Goal: Contribute content

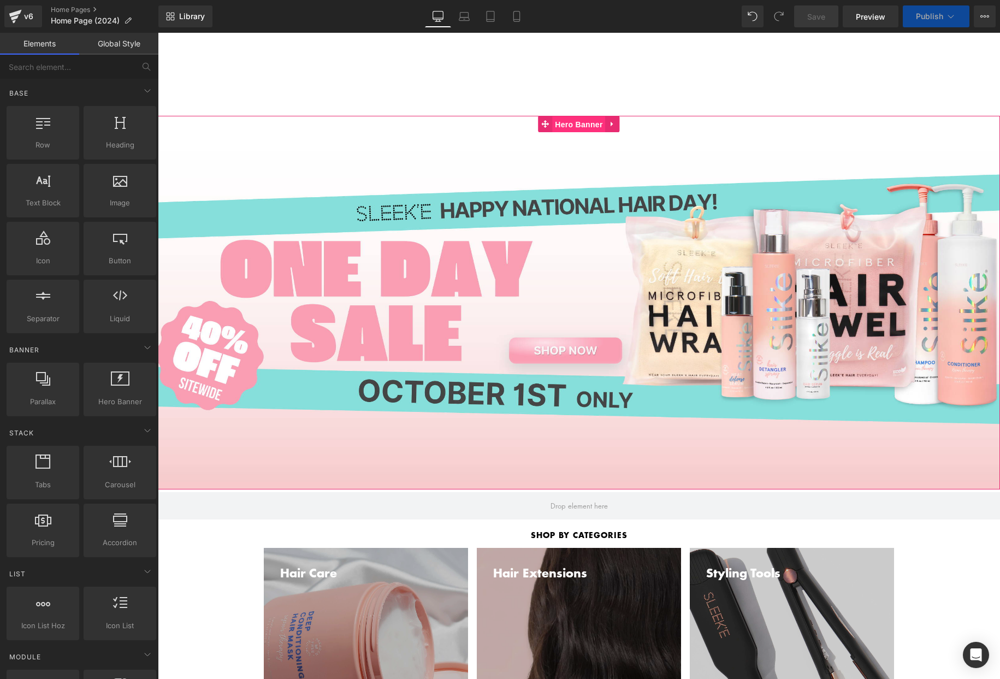
click at [582, 120] on span "Hero Banner" at bounding box center [578, 124] width 53 height 16
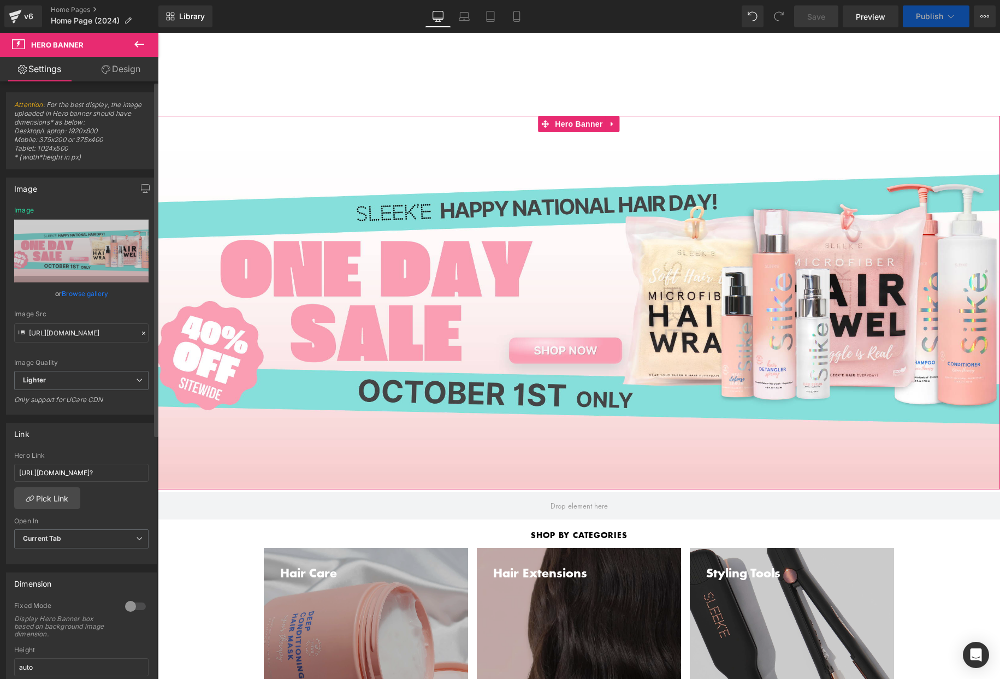
click at [78, 296] on link "Browse gallery" at bounding box center [85, 293] width 46 height 19
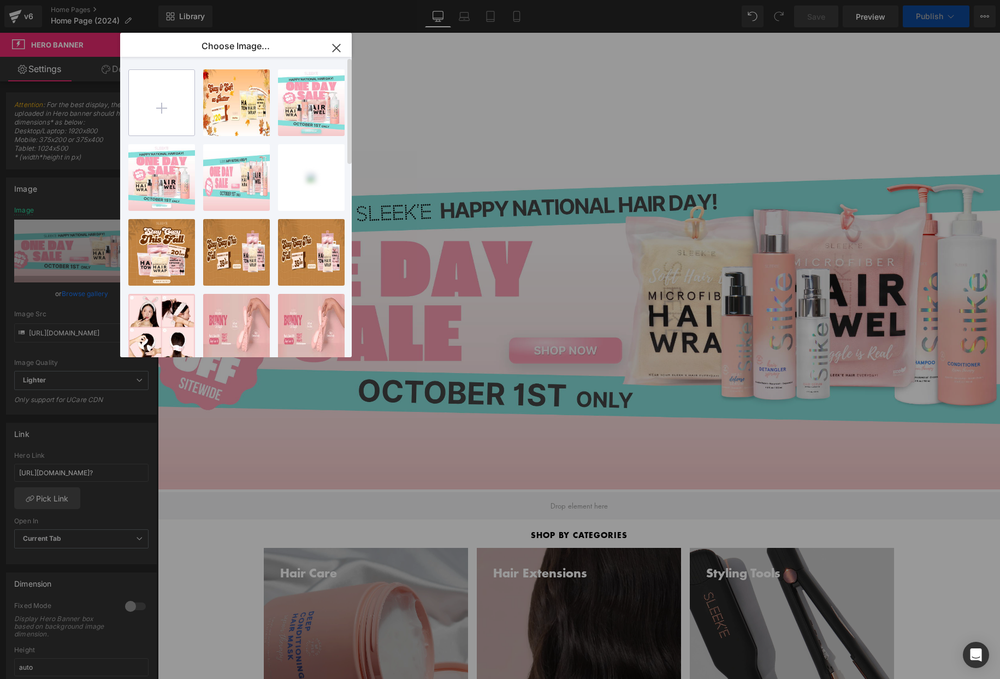
click at [155, 98] on input "file" at bounding box center [162, 103] width 66 height 66
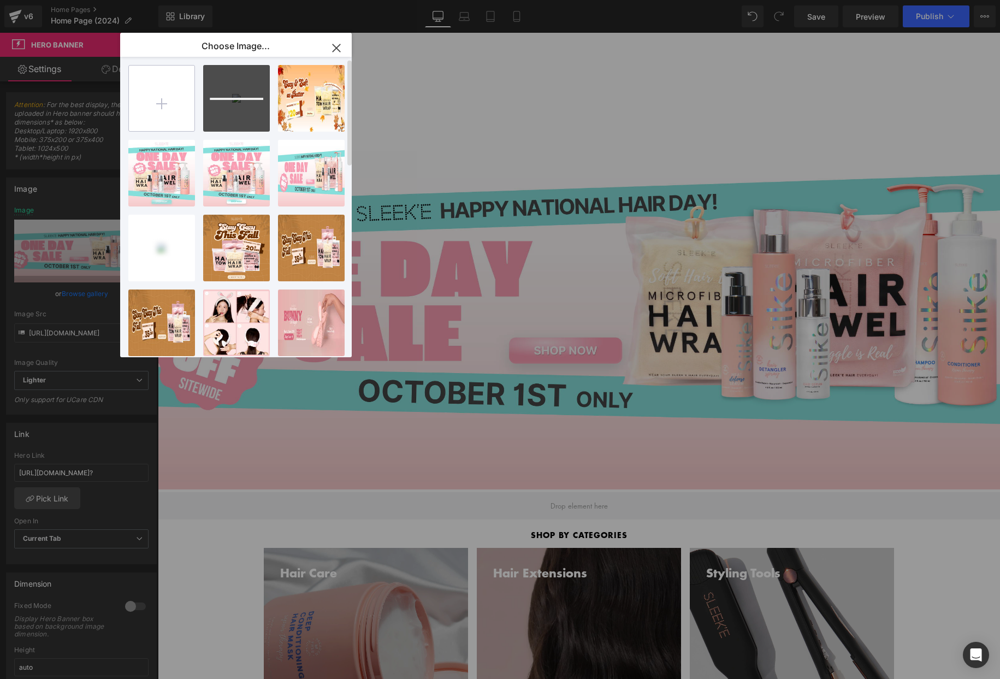
scroll to position [5, 0]
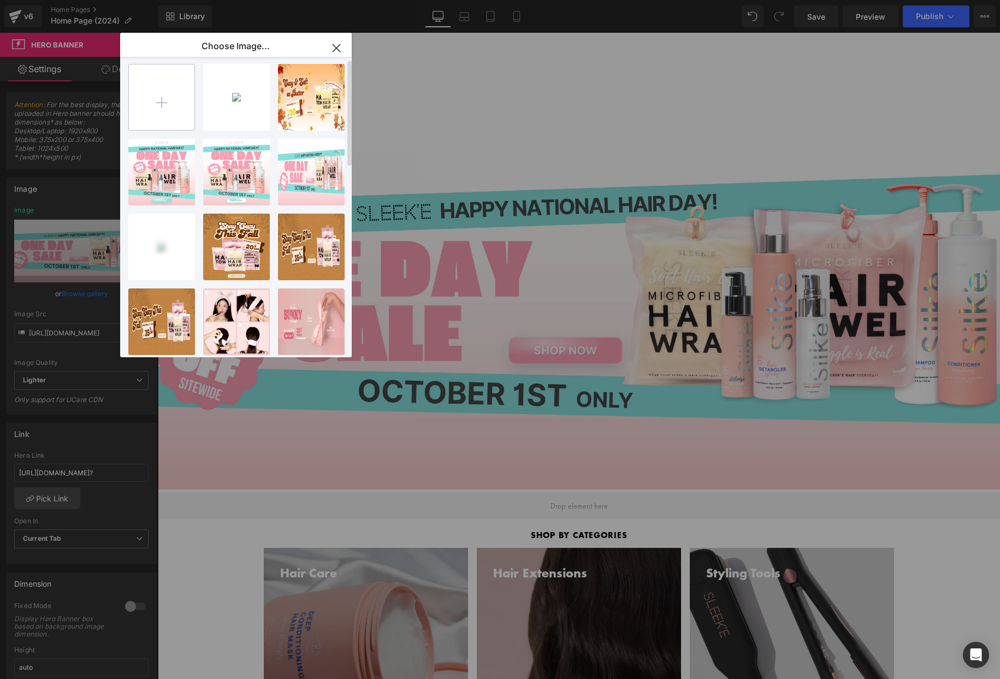
click at [156, 92] on input "file" at bounding box center [162, 97] width 66 height 66
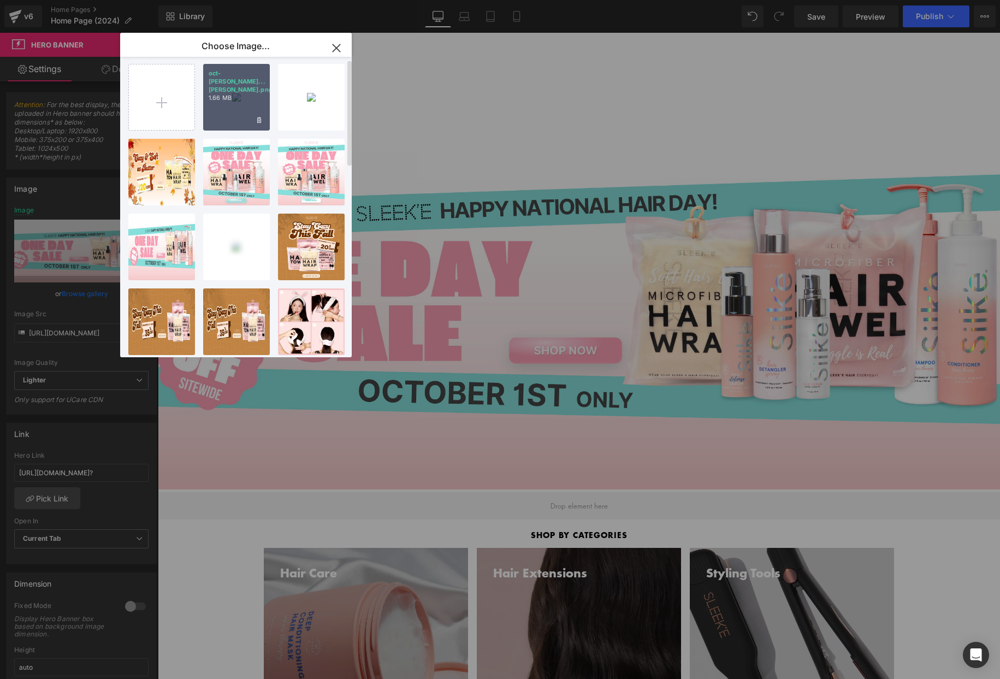
drag, startPoint x: 229, startPoint y: 97, endPoint x: 71, endPoint y: 64, distance: 161.8
click at [229, 97] on div "oct-[PERSON_NAME]...[PERSON_NAME].png 1.66 MB" at bounding box center [236, 97] width 67 height 67
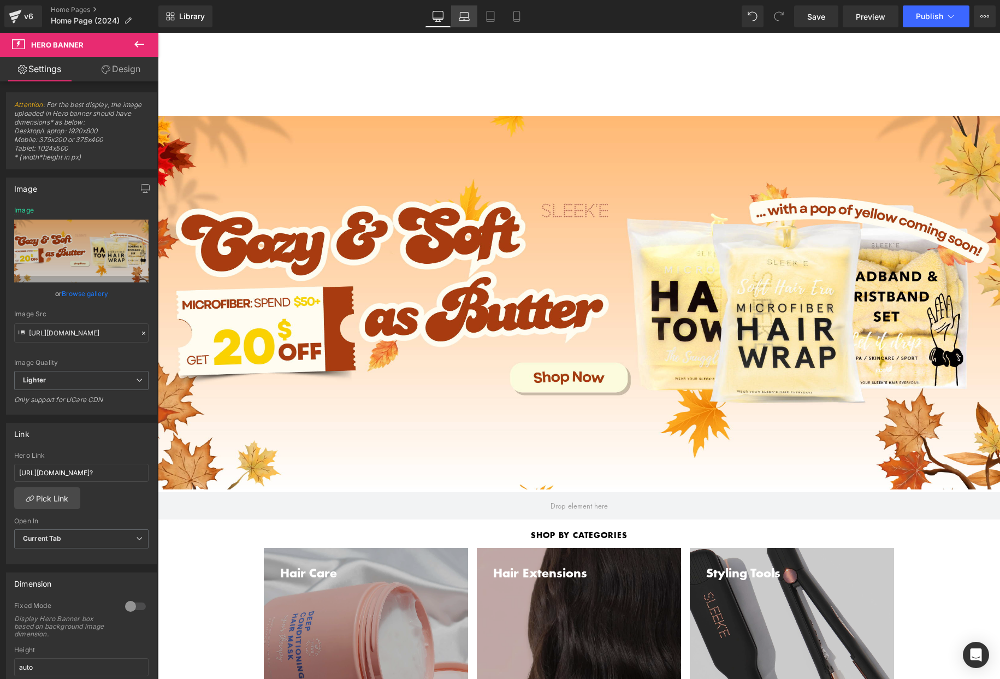
click at [460, 16] on icon at bounding box center [464, 15] width 8 height 5
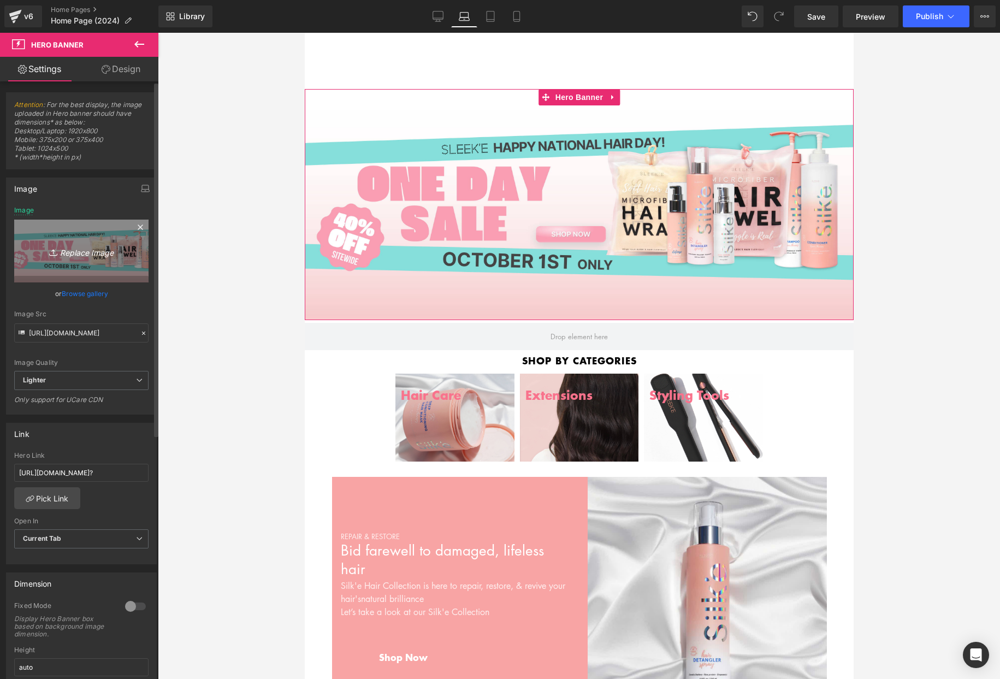
click at [77, 251] on icon "Replace Image" at bounding box center [81, 251] width 87 height 14
click at [78, 290] on link "Browse gallery" at bounding box center [85, 293] width 46 height 19
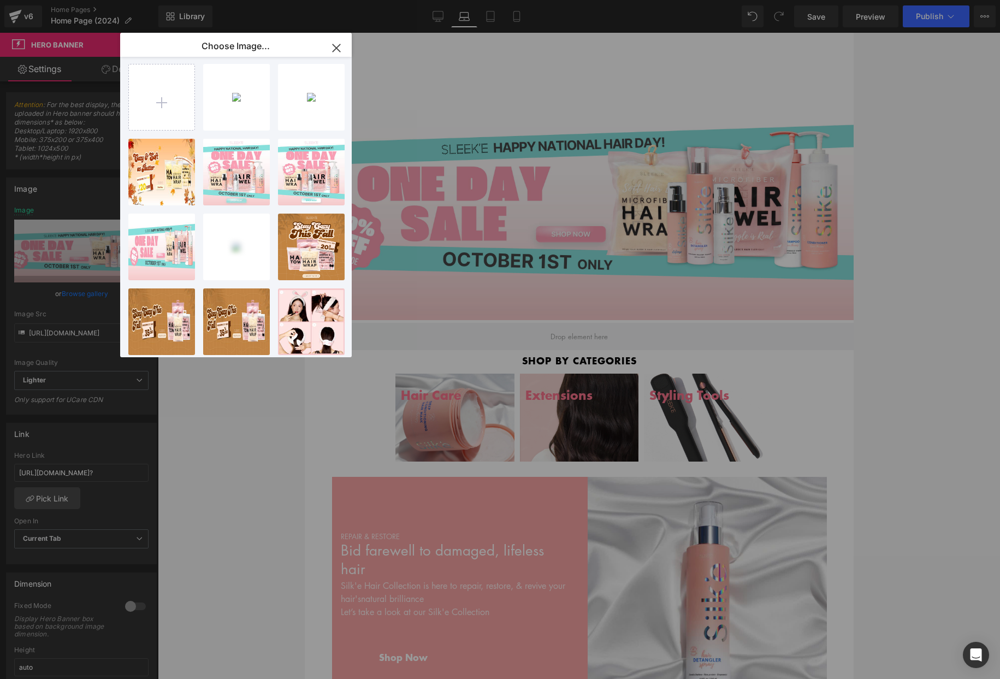
click at [0, 0] on div "oct-[PERSON_NAME]...[PERSON_NAME].png 1.66 MB" at bounding box center [0, 0] width 0 height 0
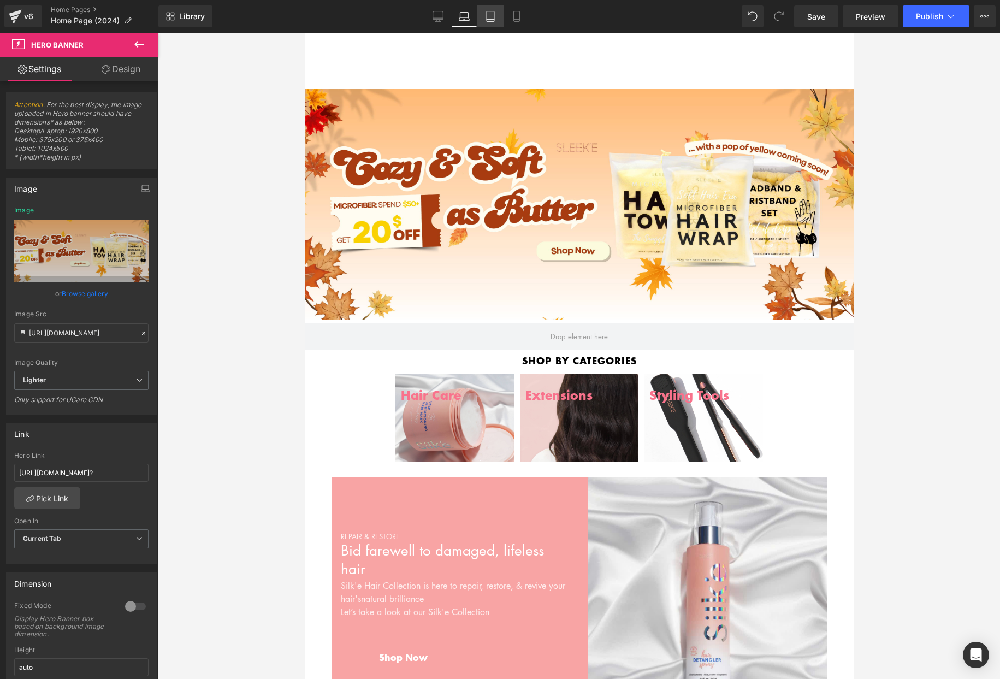
click at [488, 20] on icon at bounding box center [490, 16] width 11 height 11
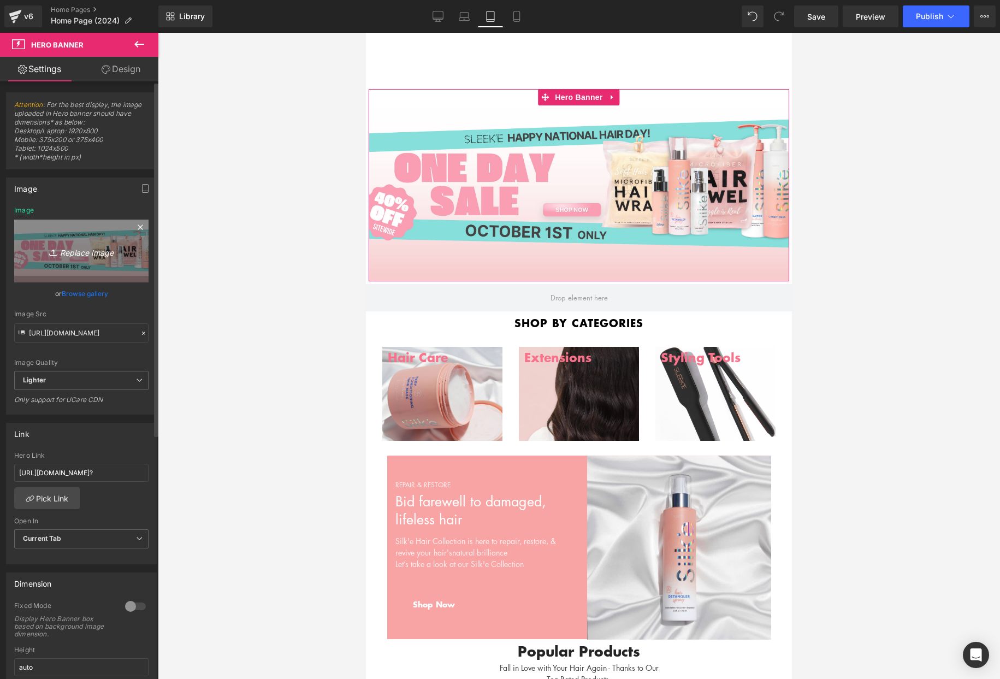
click at [69, 256] on icon "Replace Image" at bounding box center [81, 251] width 87 height 14
click at [77, 294] on link "Browse gallery" at bounding box center [85, 293] width 46 height 19
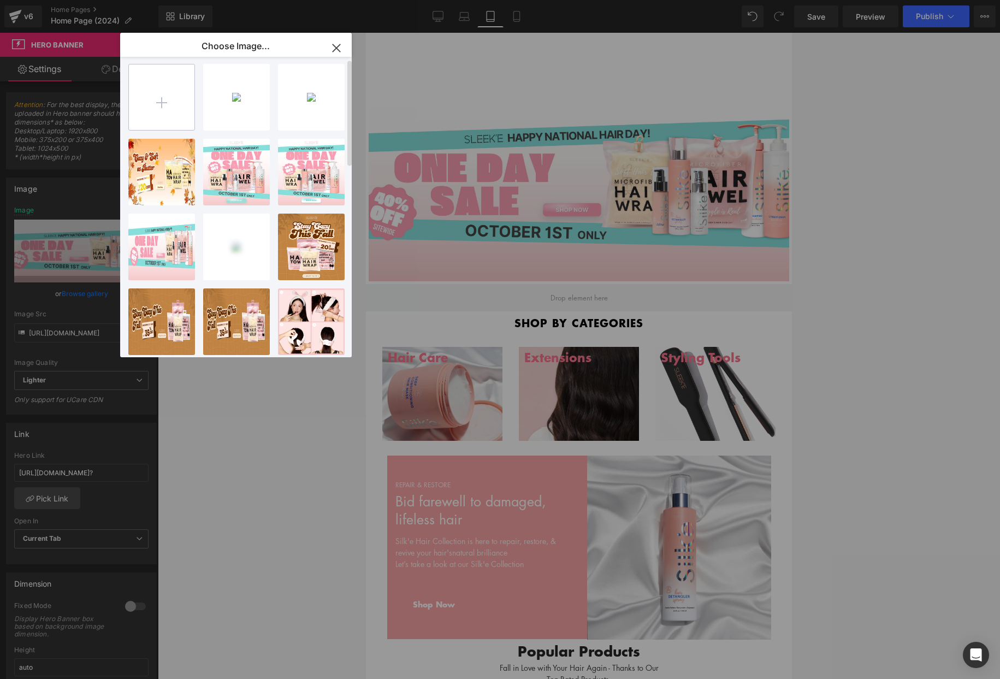
click at [173, 111] on input "file" at bounding box center [162, 97] width 66 height 66
type input "C:\fakepath\oct-sale--Tablet-compess.png"
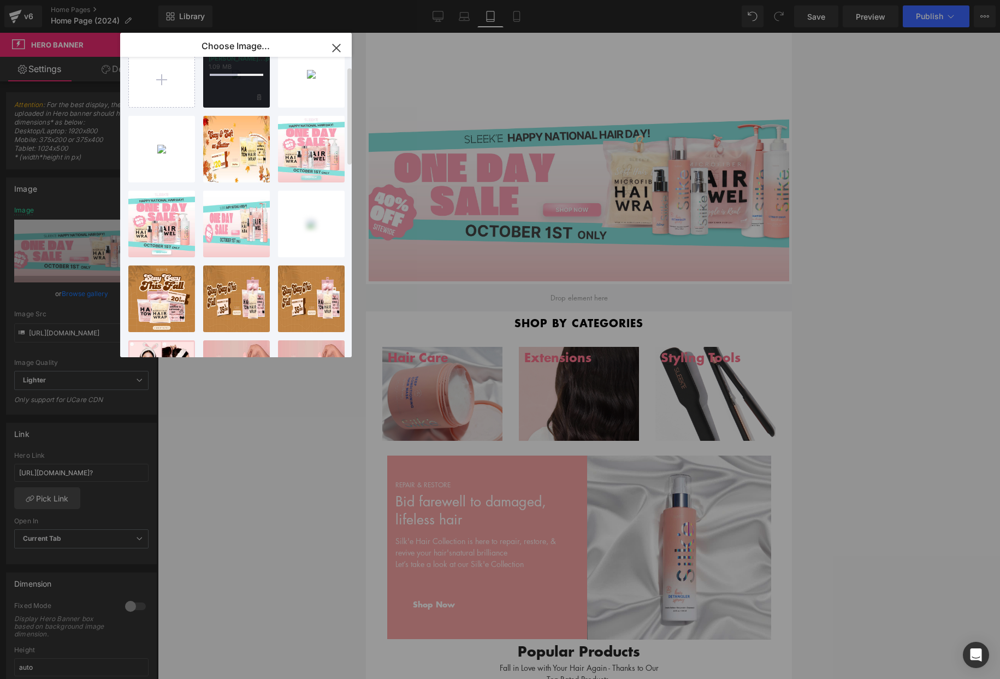
scroll to position [29, 0]
click at [239, 92] on div "oct-[PERSON_NAME]...pess.png 1.09 MB" at bounding box center [236, 73] width 67 height 67
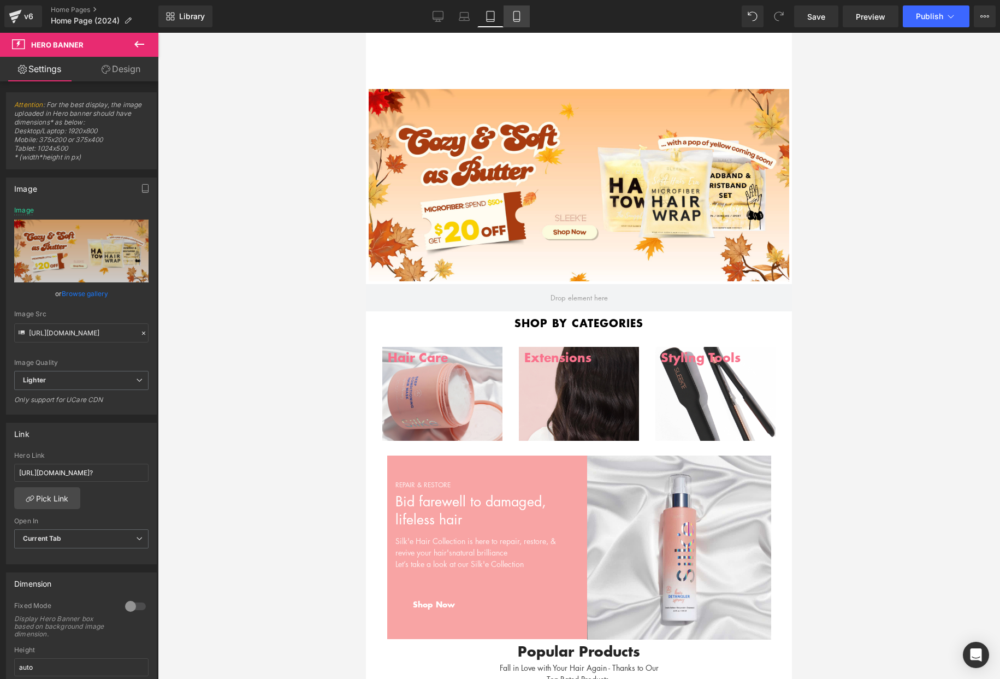
click at [518, 21] on icon at bounding box center [516, 16] width 6 height 10
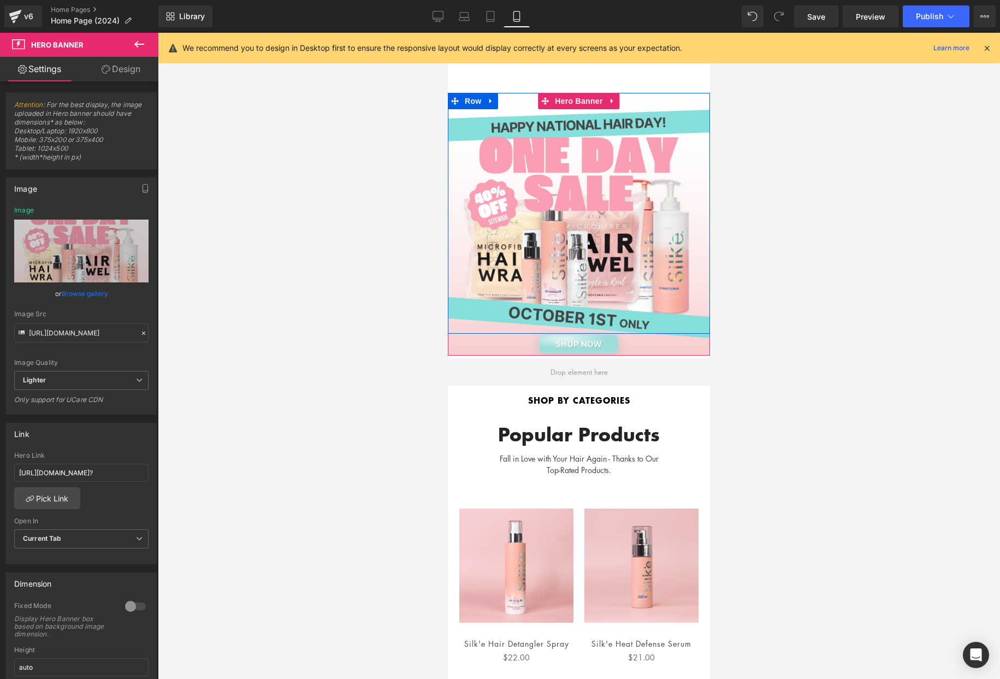
scroll to position [1, 0]
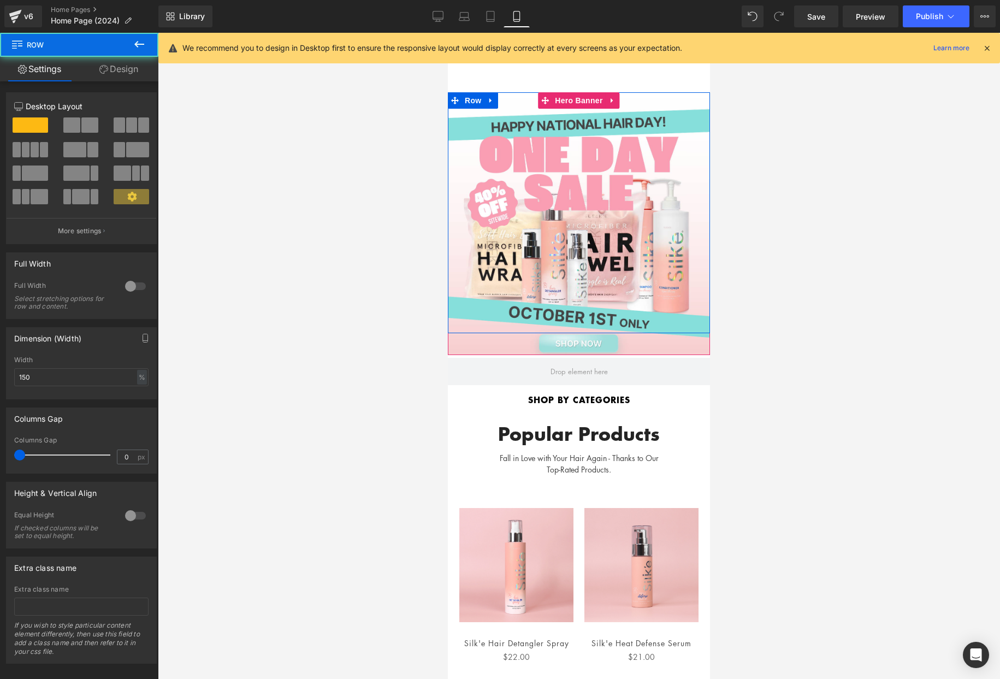
click at [535, 178] on div "Separator Row" at bounding box center [579, 212] width 262 height 241
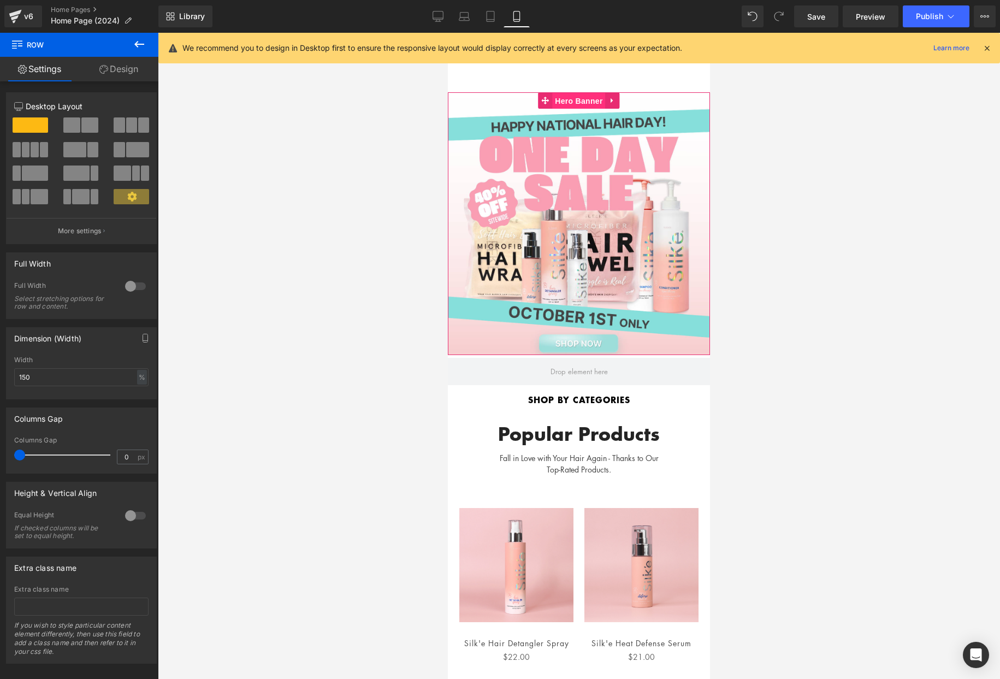
click at [578, 100] on span "Hero Banner" at bounding box center [578, 101] width 53 height 16
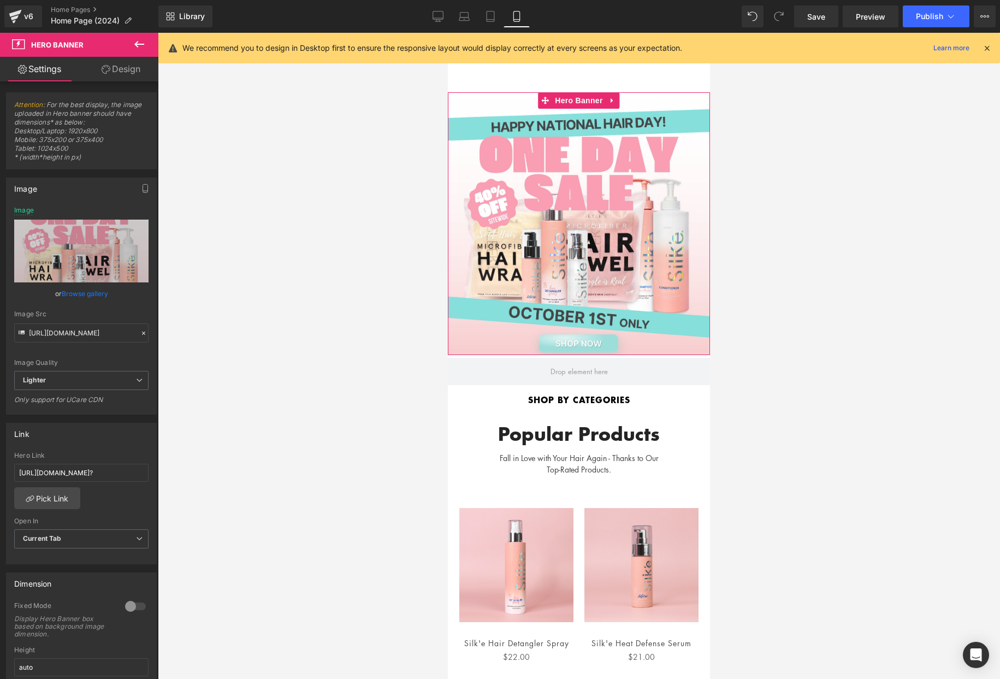
click at [81, 292] on link "Browse gallery" at bounding box center [85, 293] width 46 height 19
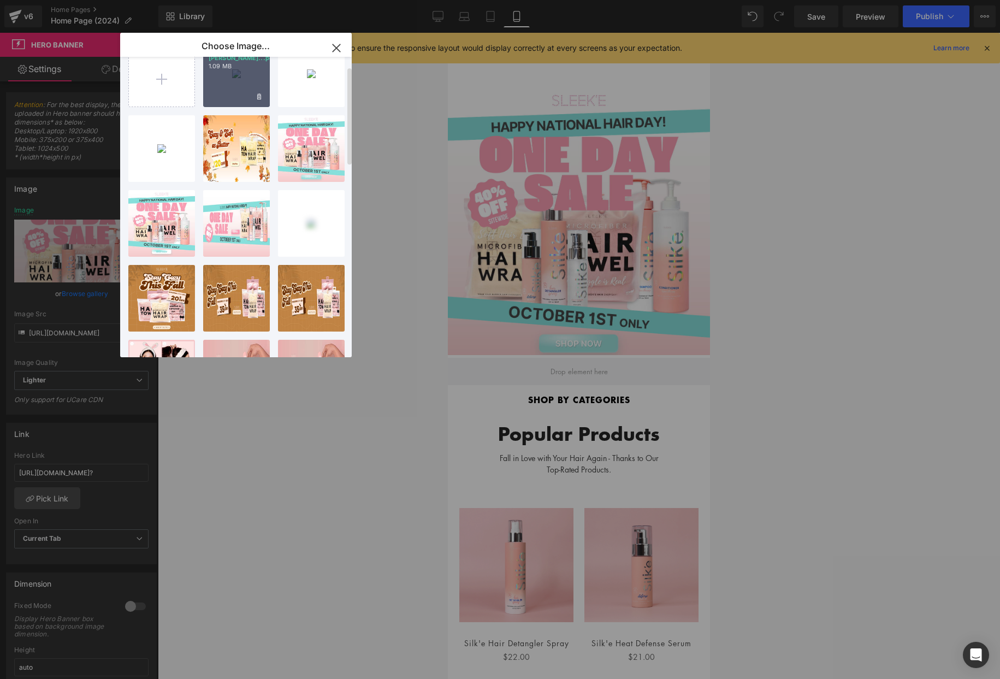
click at [0, 0] on div "oct-[PERSON_NAME]...[PERSON_NAME].png 908.67 KB" at bounding box center [0, 0] width 0 height 0
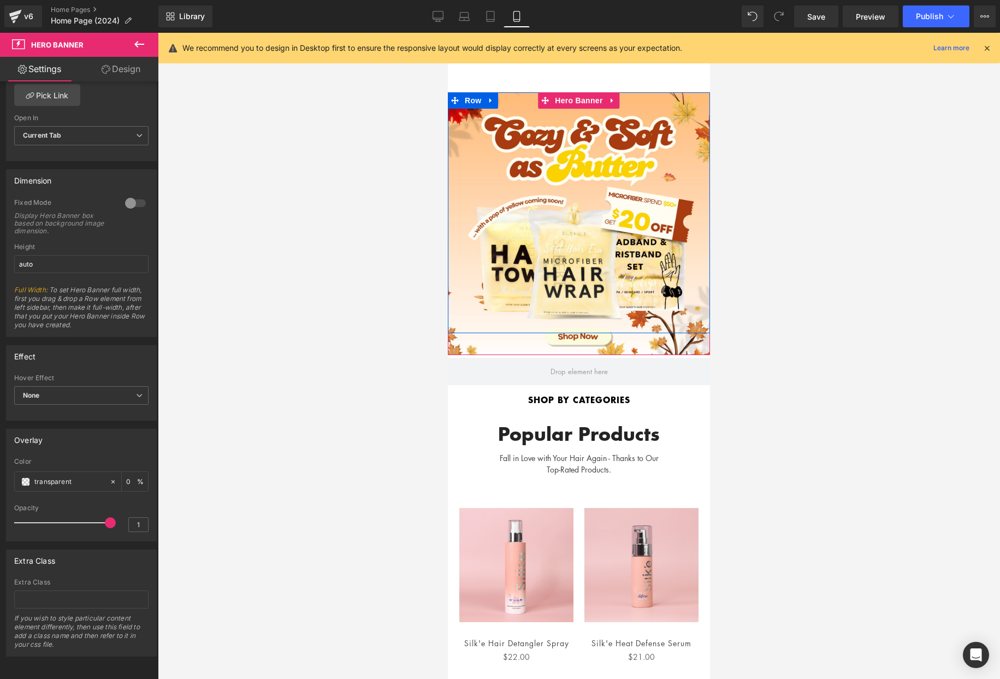
scroll to position [0, 0]
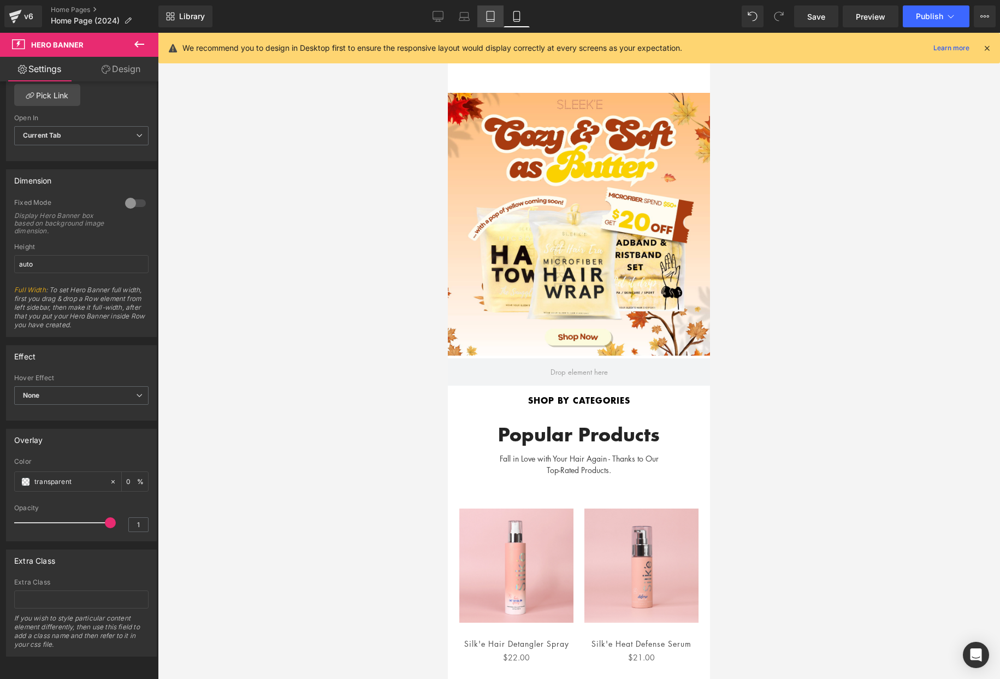
drag, startPoint x: 492, startPoint y: 18, endPoint x: 481, endPoint y: 18, distance: 10.4
click at [492, 18] on icon at bounding box center [490, 16] width 11 height 11
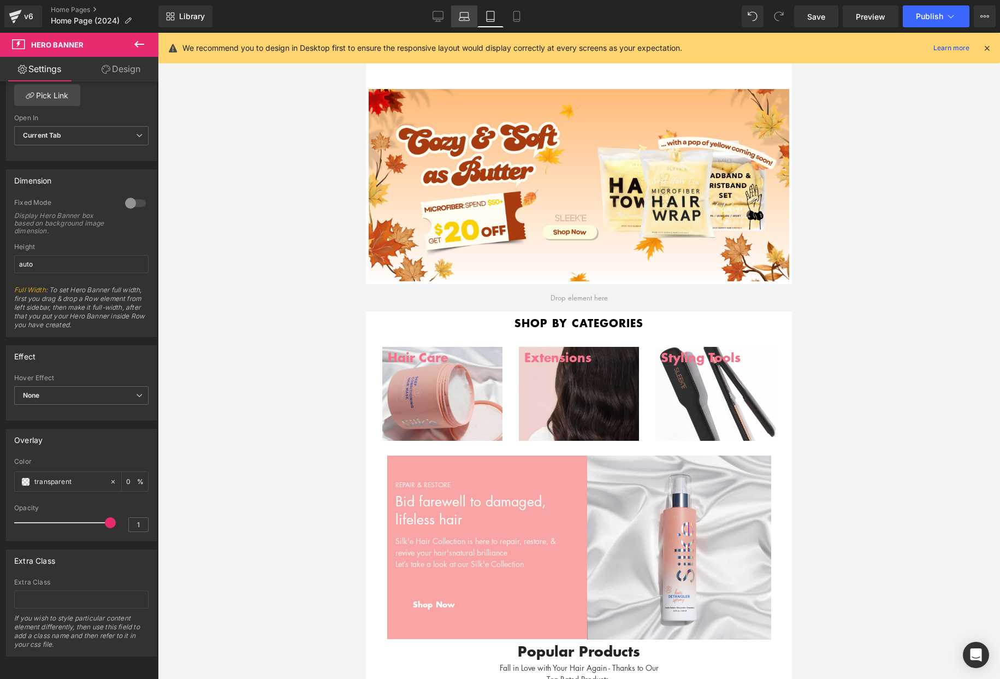
click at [466, 16] on icon at bounding box center [464, 16] width 11 height 11
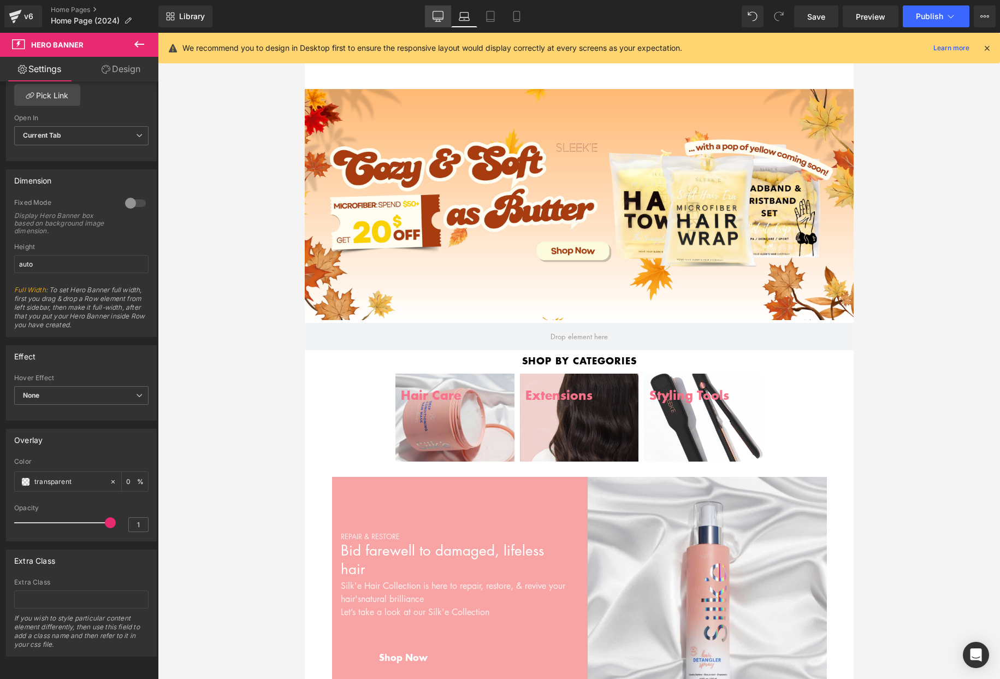
click at [440, 15] on icon at bounding box center [438, 16] width 11 height 11
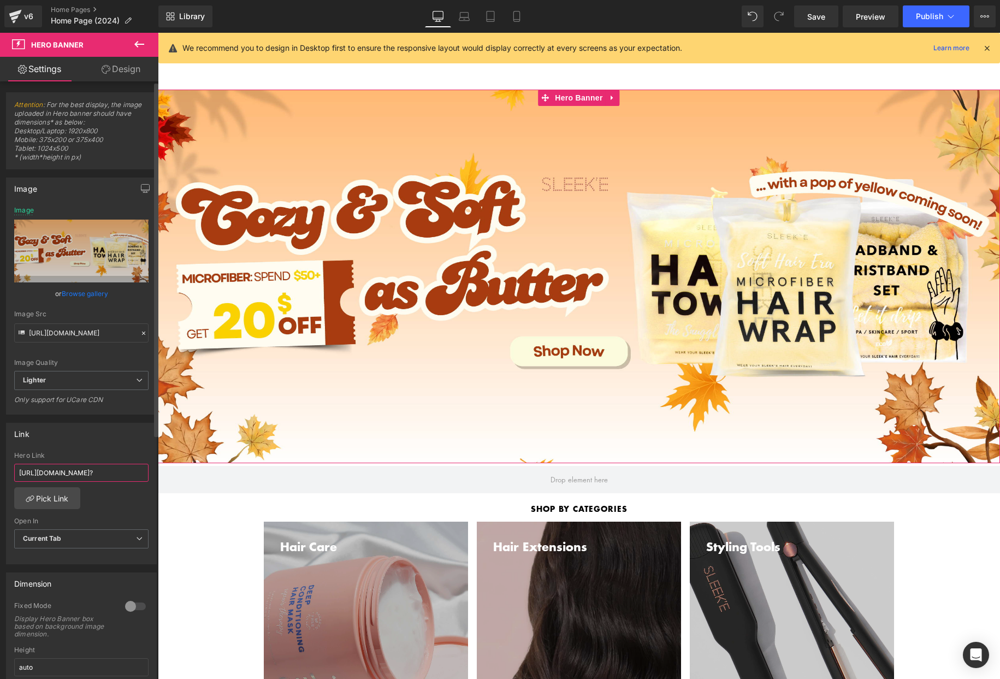
click at [77, 470] on input "[URL][DOMAIN_NAME]?" at bounding box center [81, 473] width 134 height 18
click at [53, 496] on link "Pick Link" at bounding box center [47, 498] width 66 height 22
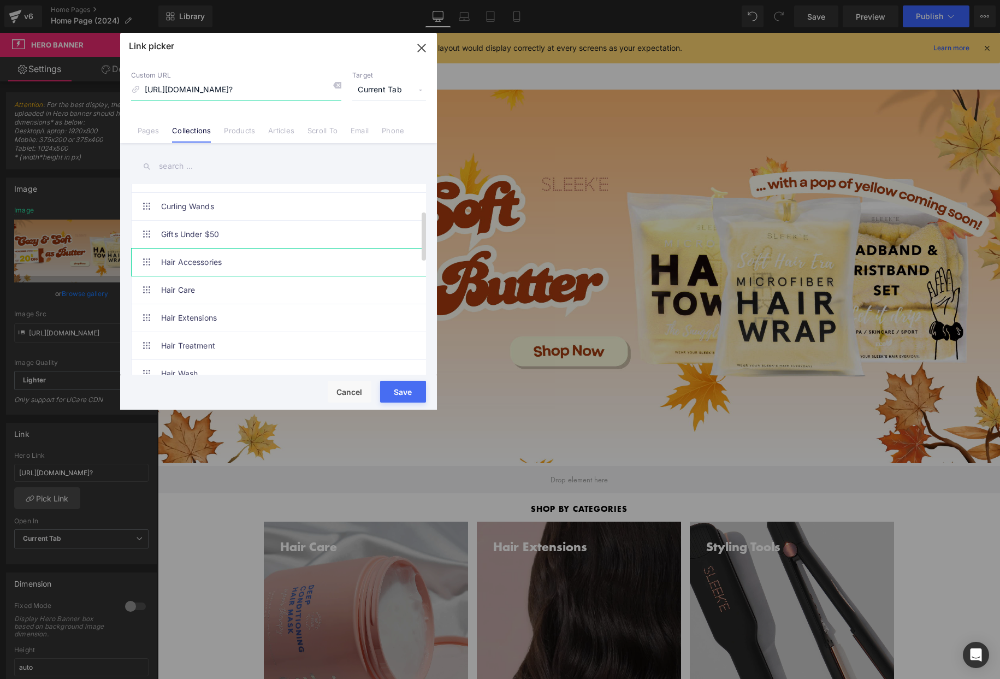
scroll to position [102, 0]
click at [205, 265] on link "Hair Accessories" at bounding box center [281, 263] width 240 height 27
click at [205, 266] on link "Hair Accessories" at bounding box center [281, 263] width 240 height 27
click at [237, 131] on link "Products" at bounding box center [239, 134] width 31 height 16
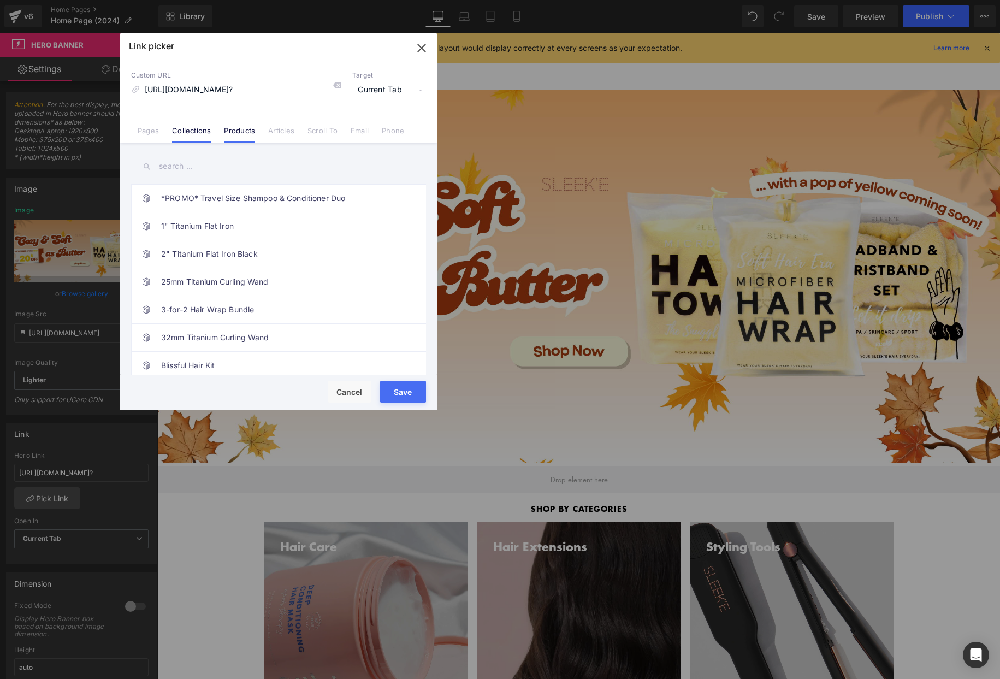
click at [182, 135] on link "Collections" at bounding box center [191, 134] width 39 height 16
click at [185, 166] on input "text" at bounding box center [278, 166] width 295 height 25
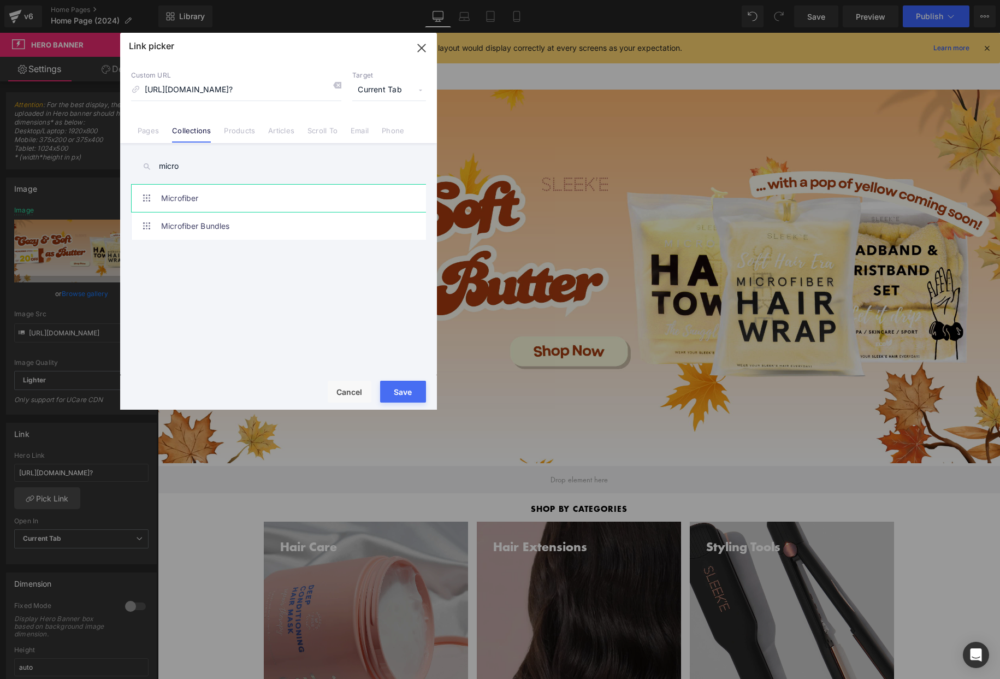
type input "micro"
click at [238, 197] on link "Microfiber" at bounding box center [281, 198] width 240 height 27
click at [268, 229] on link "Microfiber Bundles" at bounding box center [281, 225] width 240 height 27
click at [353, 195] on link "Microfiber" at bounding box center [281, 198] width 240 height 27
click at [402, 396] on button "Save" at bounding box center [403, 392] width 46 height 22
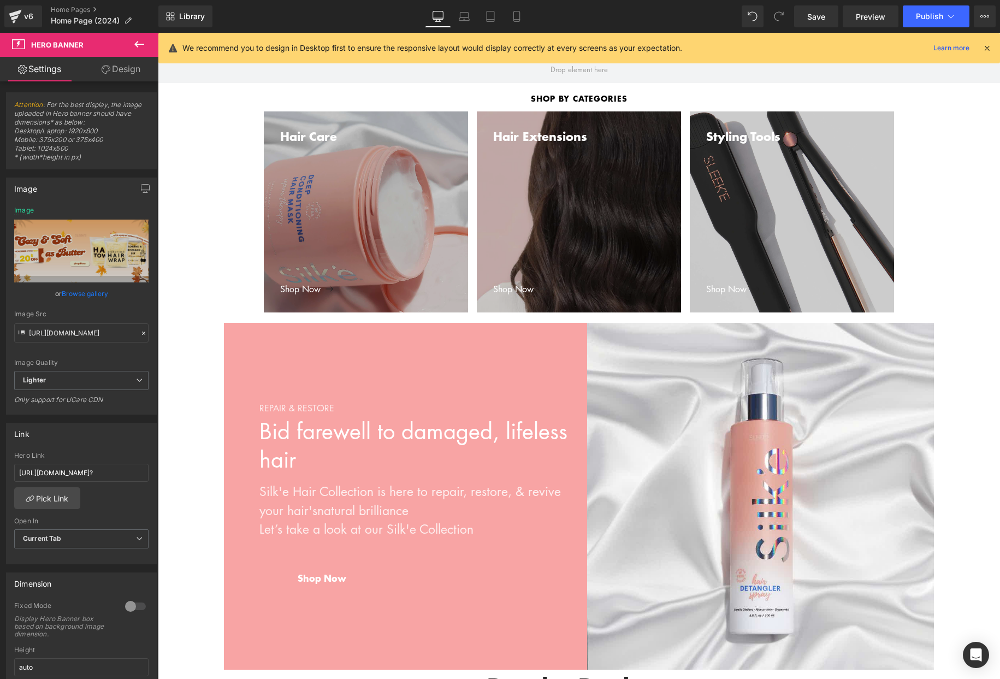
scroll to position [0, 0]
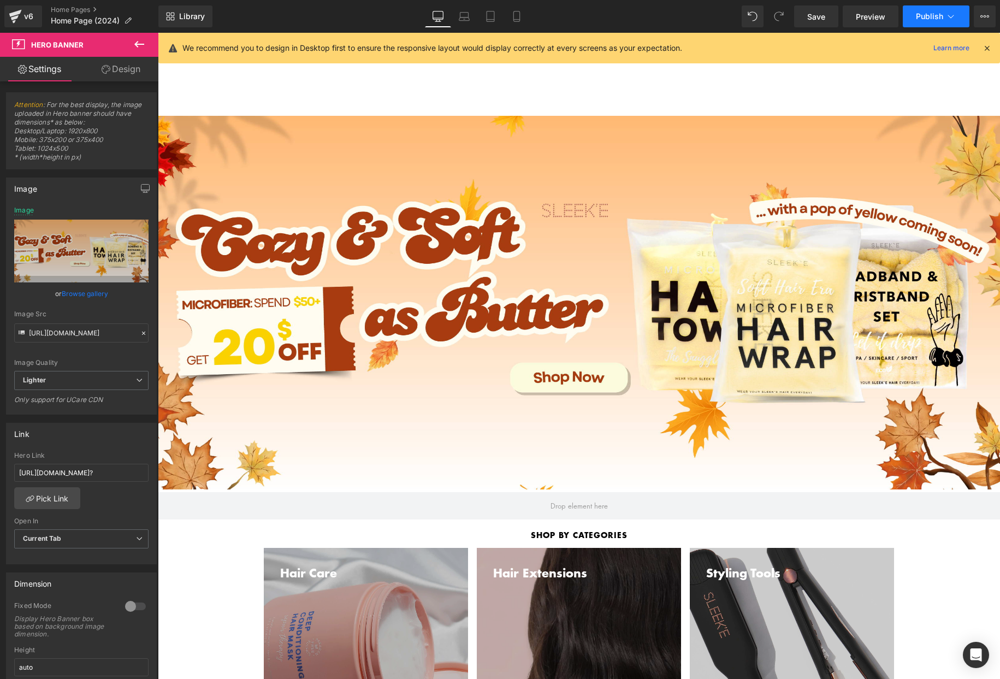
click at [928, 19] on span "Publish" at bounding box center [929, 16] width 27 height 9
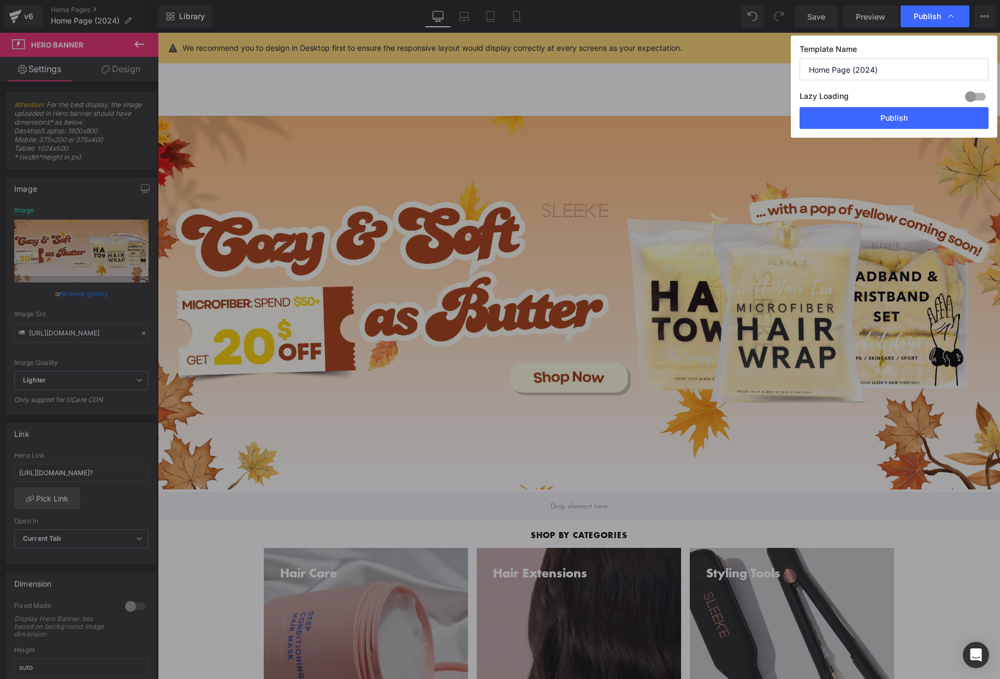
click at [869, 88] on div "Template Name Home Page (2024) Lazy Loading Build Upgrade plan to unlock Lazy l…" at bounding box center [894, 75] width 189 height 63
click at [884, 117] on button "Publish" at bounding box center [894, 118] width 189 height 22
